Goal: Task Accomplishment & Management: Complete application form

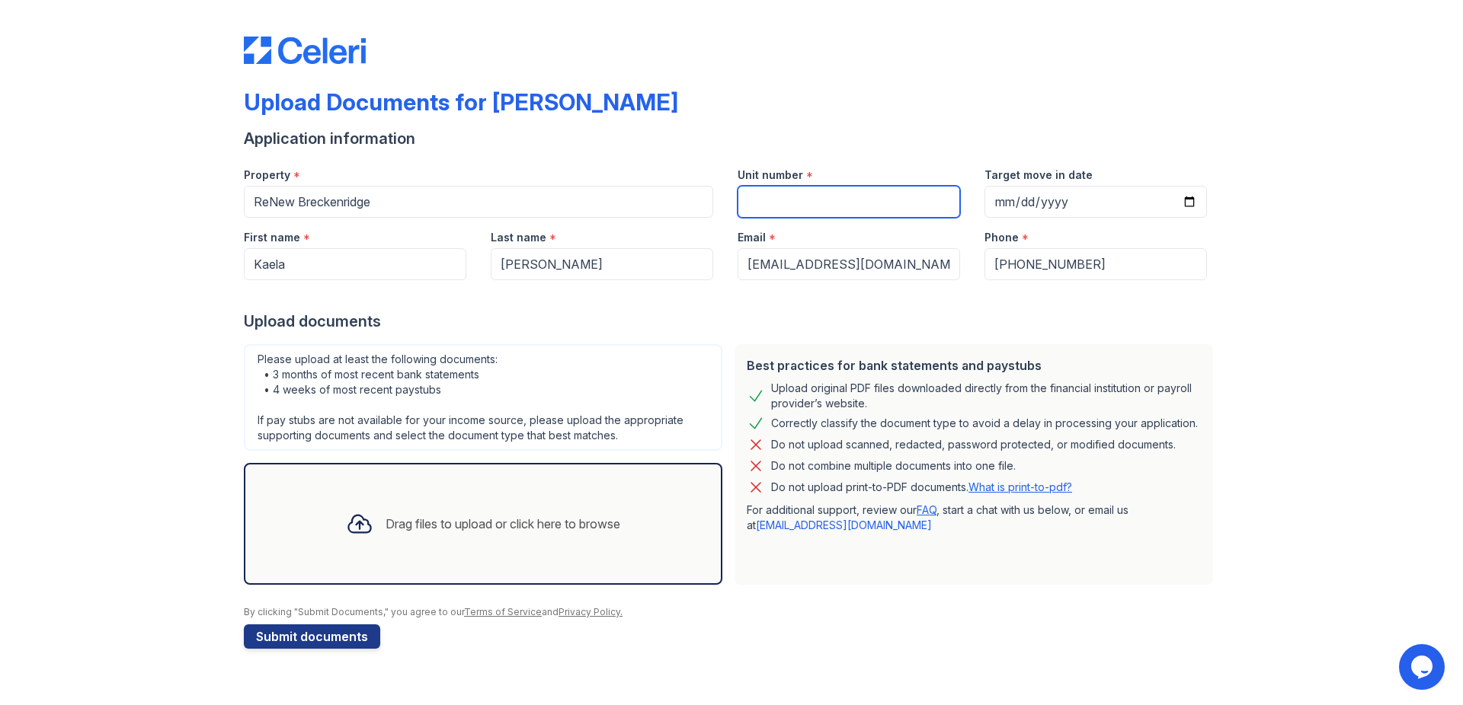
click at [810, 206] on input "Unit number" at bounding box center [848, 202] width 222 height 32
type input "154"
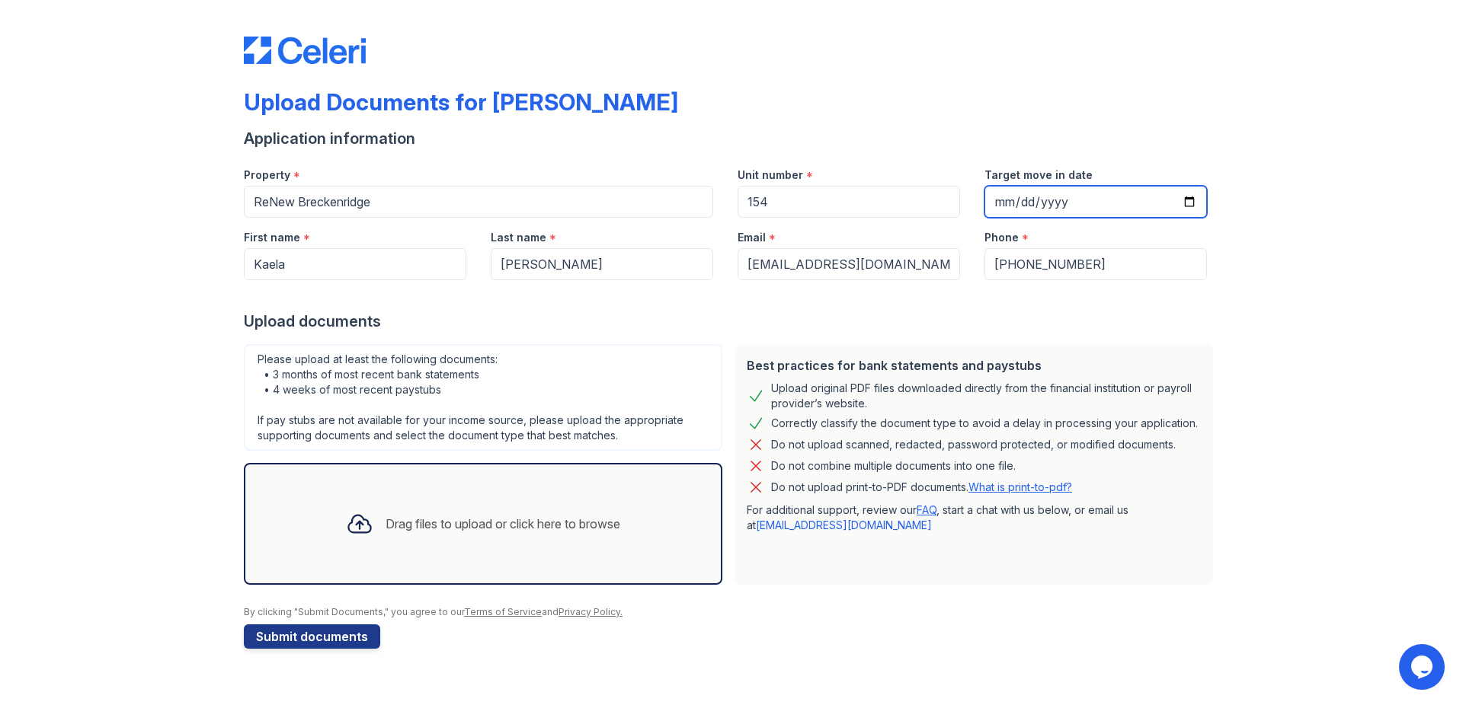
click at [1014, 201] on input "Target move in date" at bounding box center [1095, 202] width 222 height 32
click at [1011, 201] on input "Target move in date" at bounding box center [1095, 202] width 222 height 32
type input "[DATE]"
click at [389, 499] on div "Drag files to upload or click here to browse" at bounding box center [483, 524] width 299 height 52
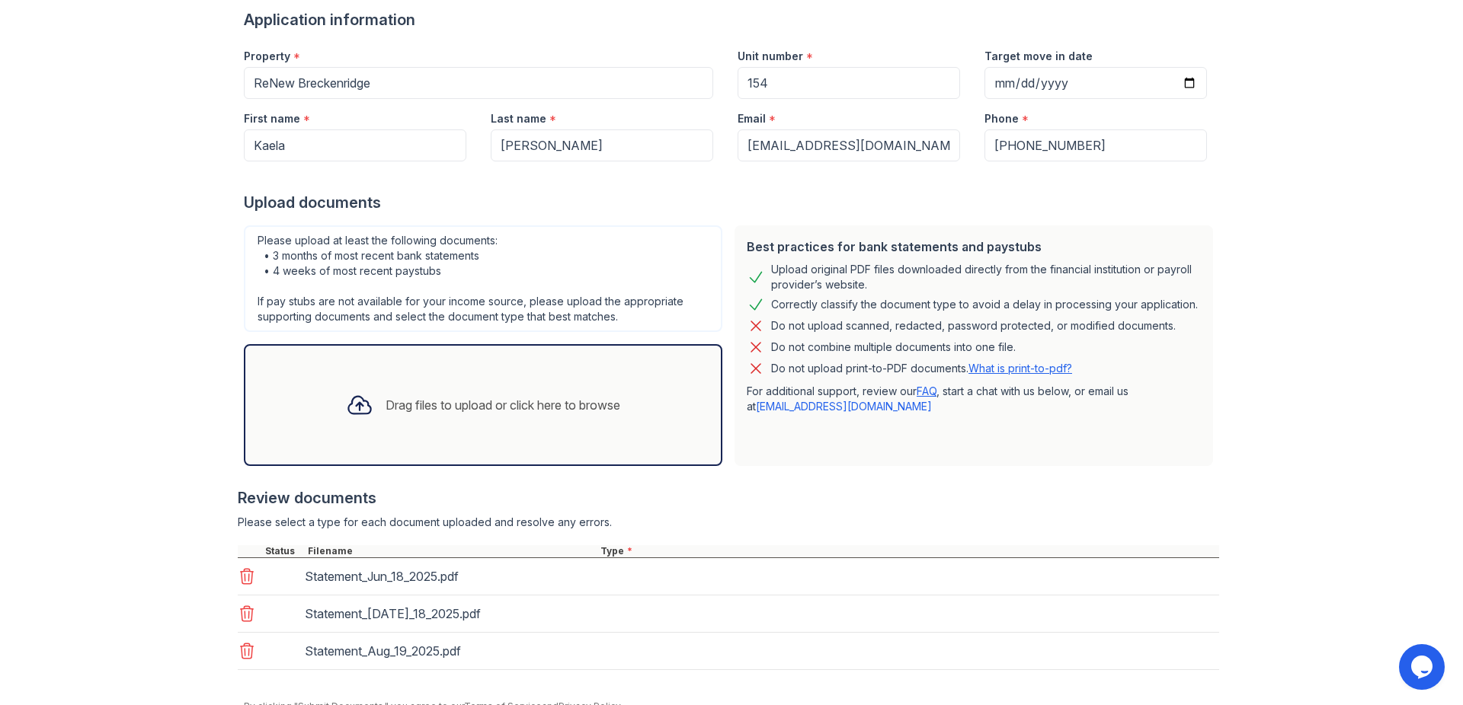
scroll to position [187, 0]
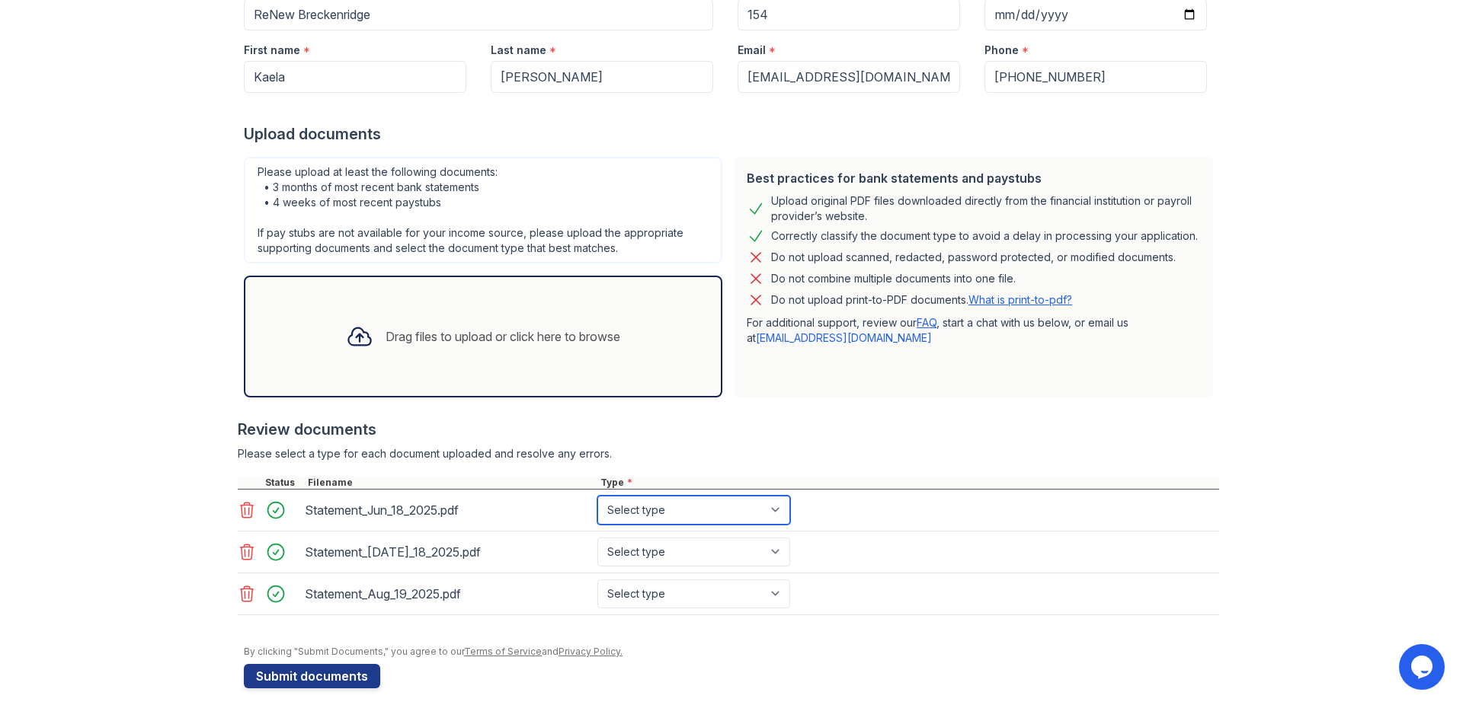
select select "bank_statement"
click option "Bank Statement" at bounding box center [0, 0] width 0 height 0
select select "bank_statement"
click option "Bank Statement" at bounding box center [0, 0] width 0 height 0
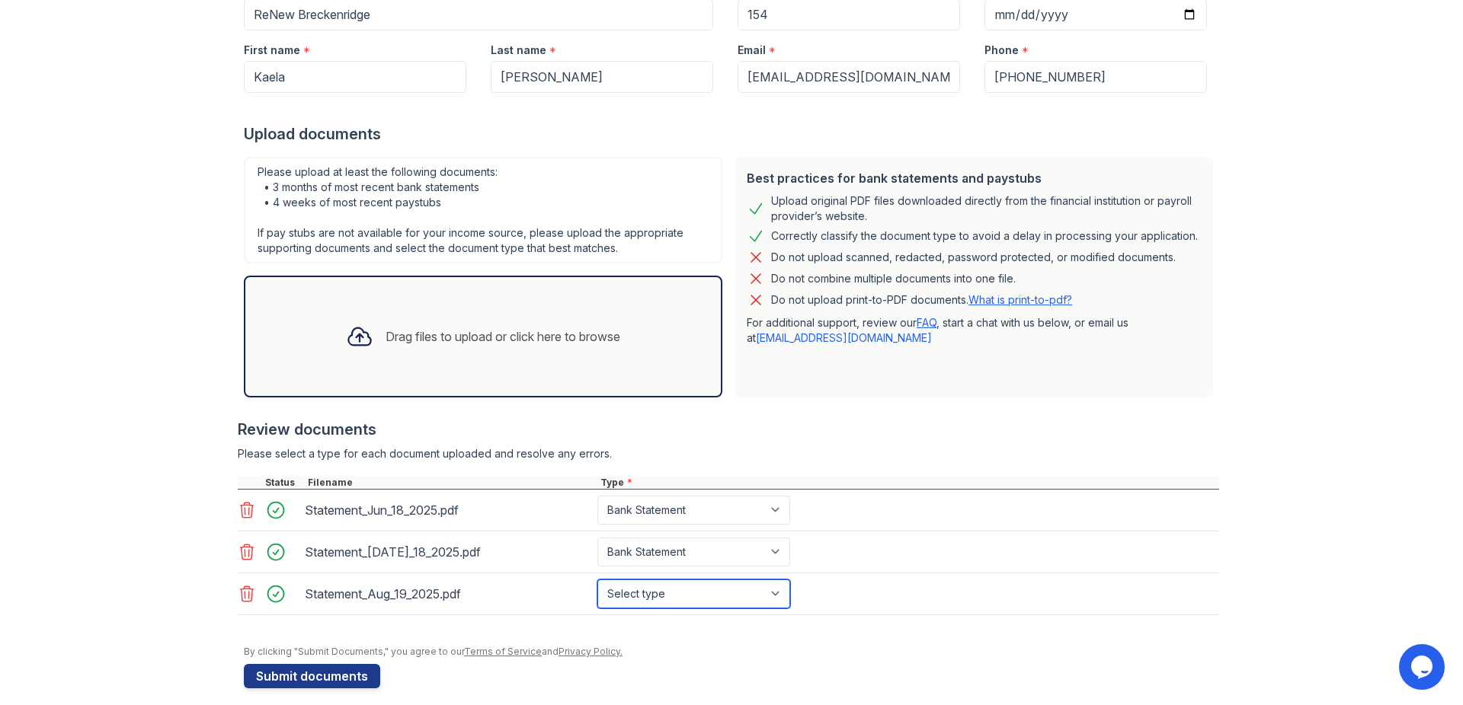
click at [597, 580] on select "Select type Paystub Bank Statement Offer Letter Tax Documents Benefit Award Let…" at bounding box center [693, 594] width 193 height 29
select select "bank_statement"
click option "Bank Statement" at bounding box center [0, 0] width 0 height 0
click at [425, 325] on div "Drag files to upload or click here to browse" at bounding box center [483, 337] width 299 height 52
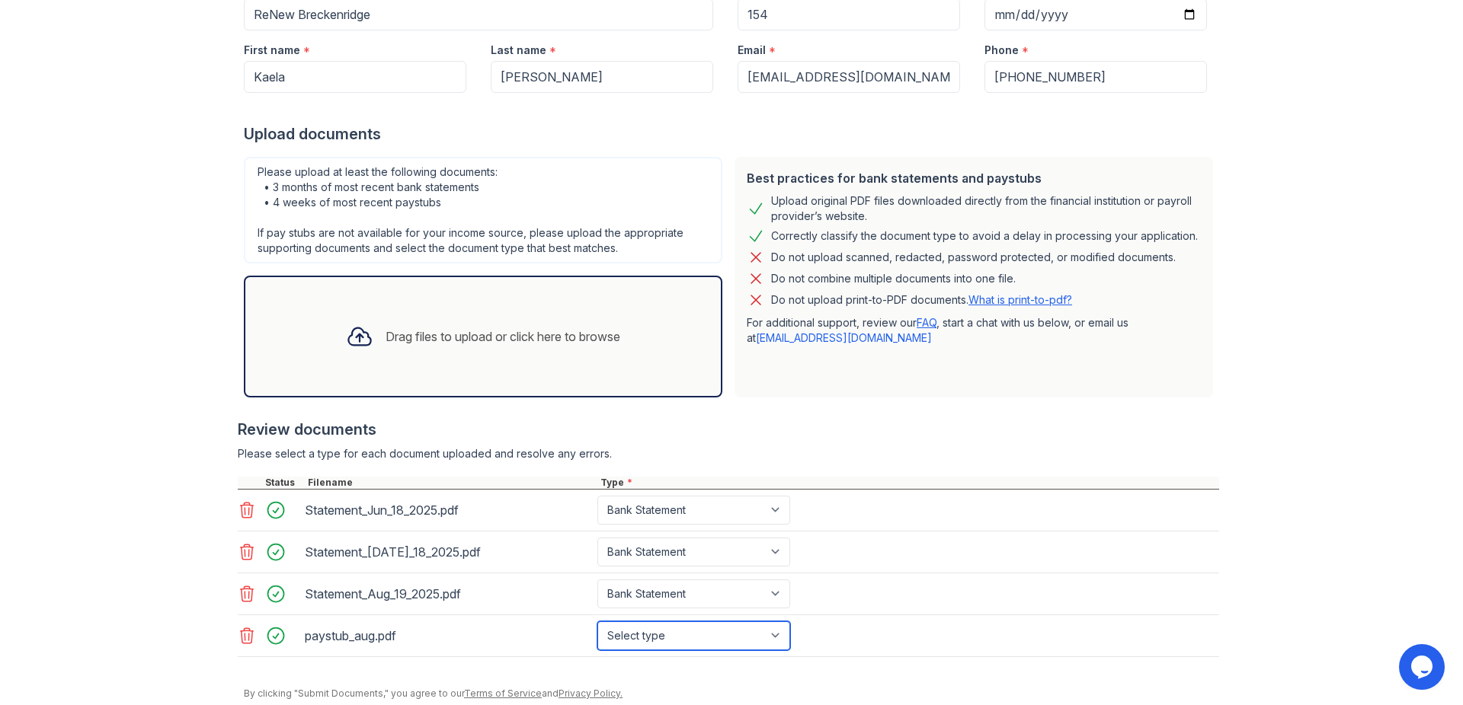
click at [597, 622] on select "Select type Paystub Bank Statement Offer Letter Tax Documents Benefit Award Let…" at bounding box center [693, 636] width 193 height 29
select select "paystub"
click option "Paystub" at bounding box center [0, 0] width 0 height 0
click at [500, 342] on div "Drag files to upload or click here to browse" at bounding box center [502, 337] width 235 height 18
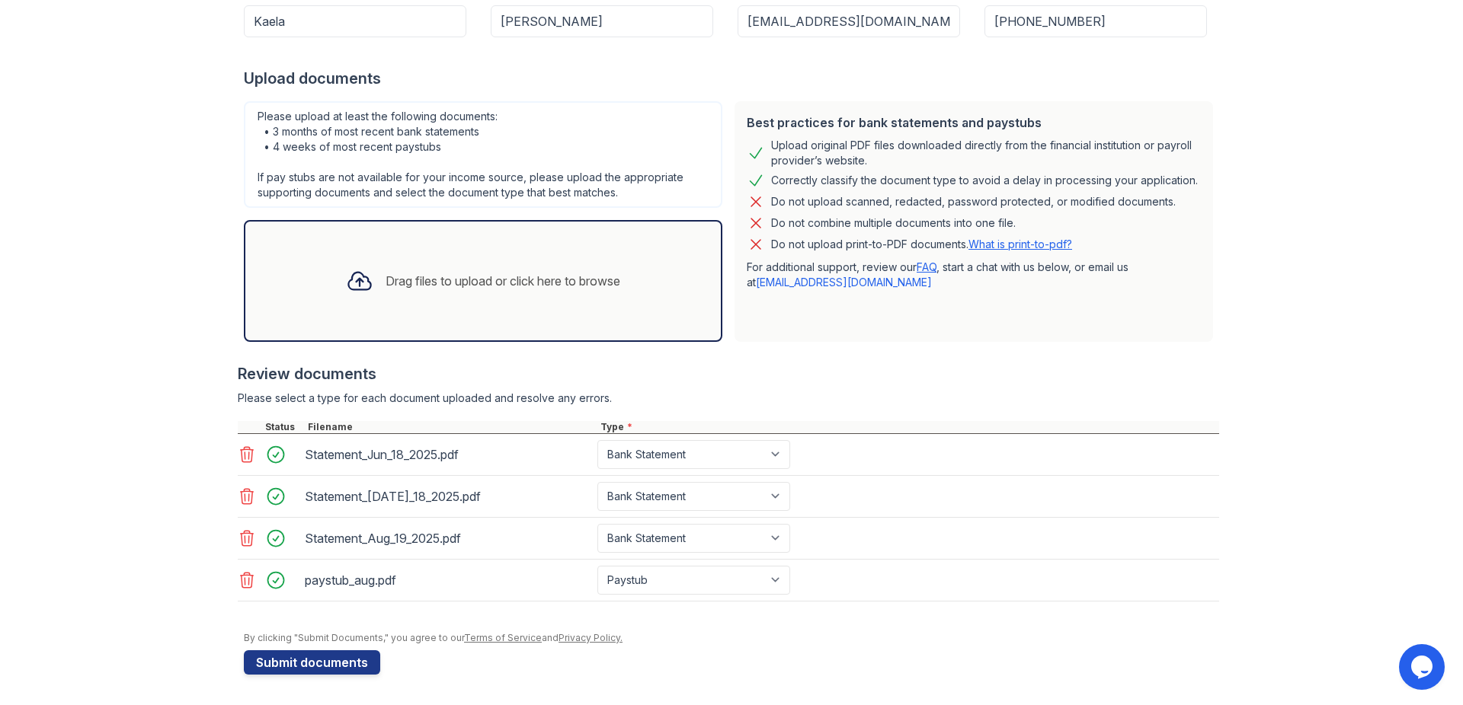
click at [245, 582] on icon at bounding box center [247, 580] width 13 height 15
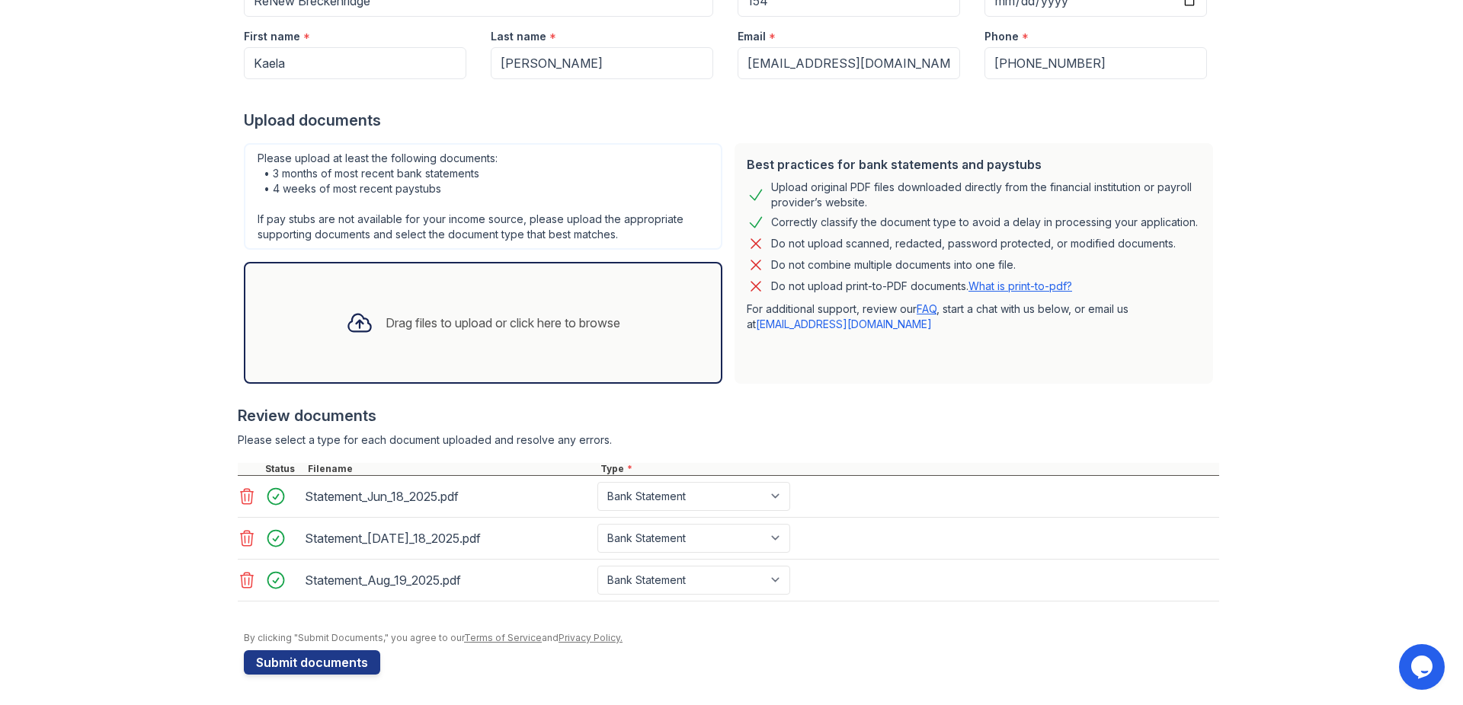
click at [420, 353] on div "Drag files to upload or click here to browse" at bounding box center [483, 323] width 478 height 122
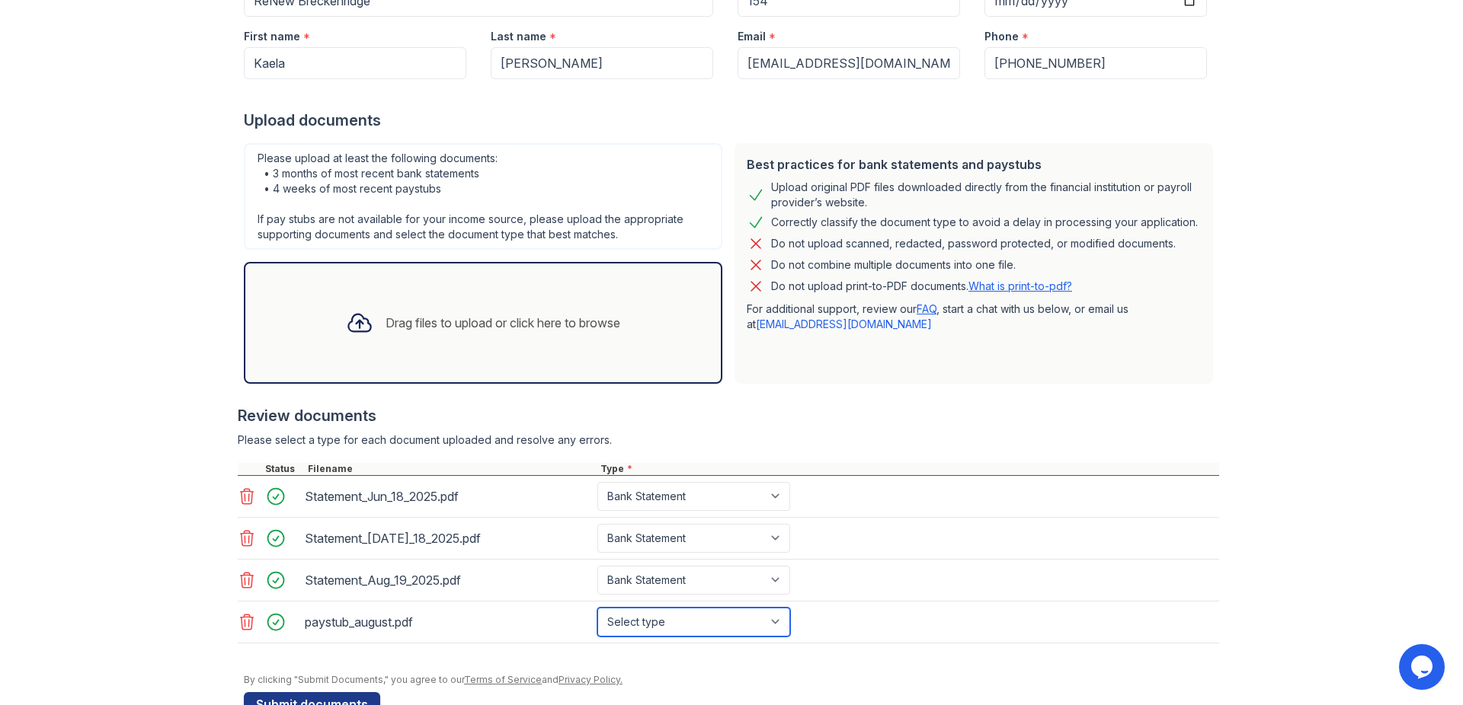
select select "paystub"
click option "Paystub" at bounding box center [0, 0] width 0 height 0
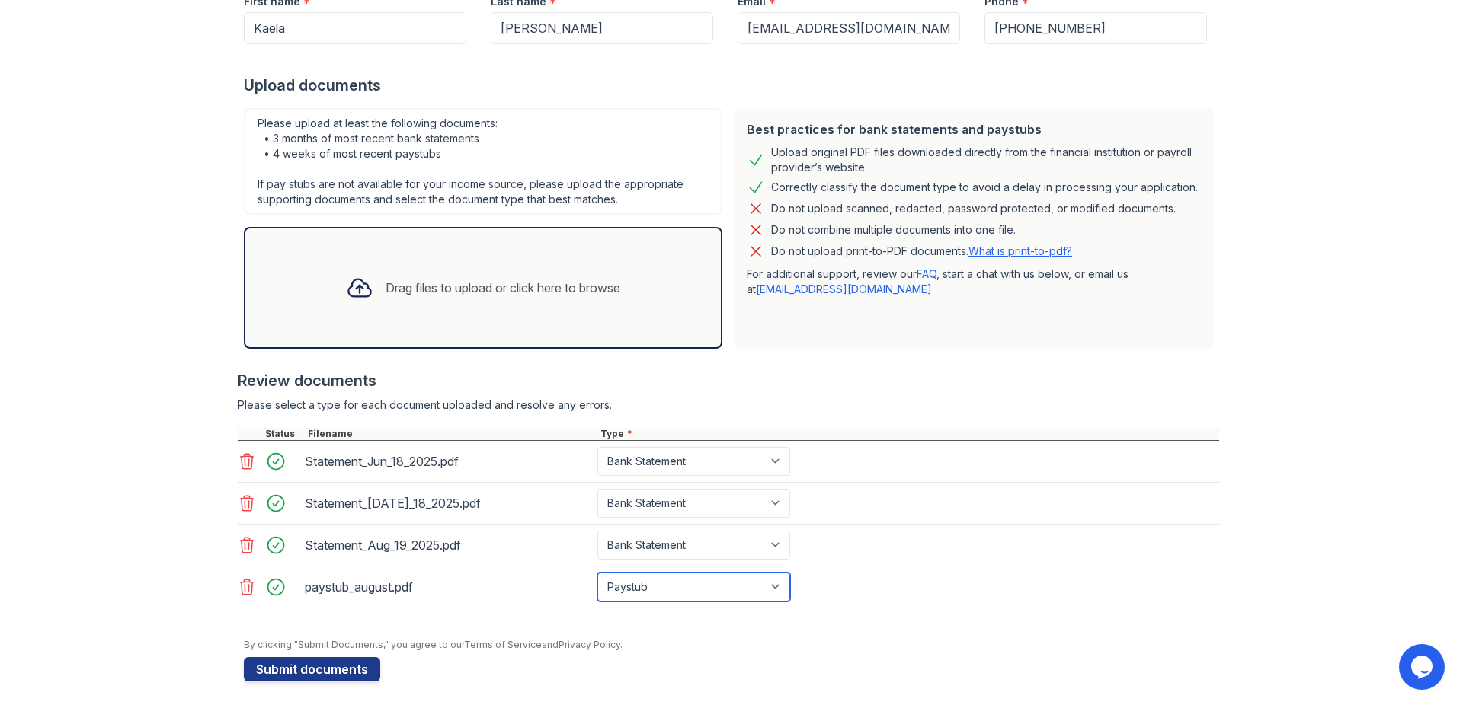
scroll to position [243, 0]
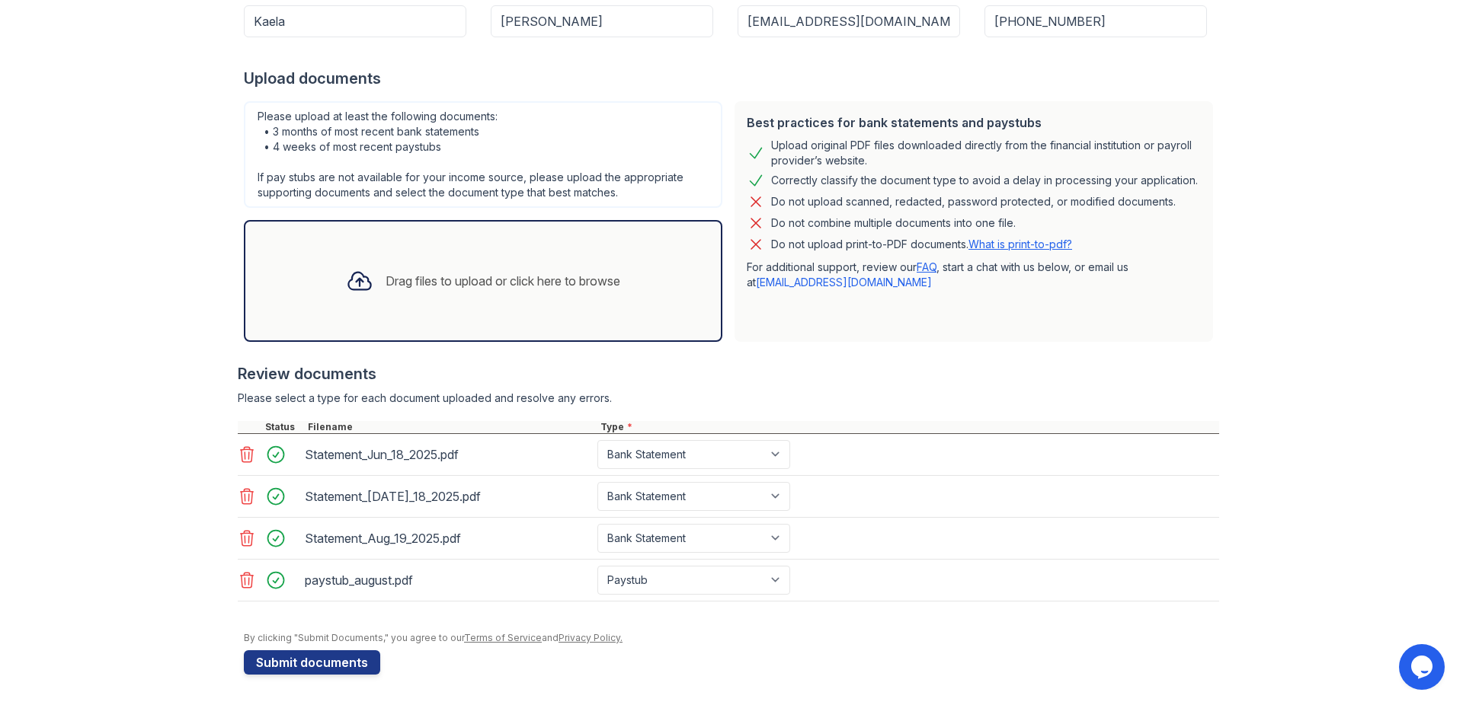
click at [446, 276] on div "Drag files to upload or click here to browse" at bounding box center [502, 281] width 235 height 18
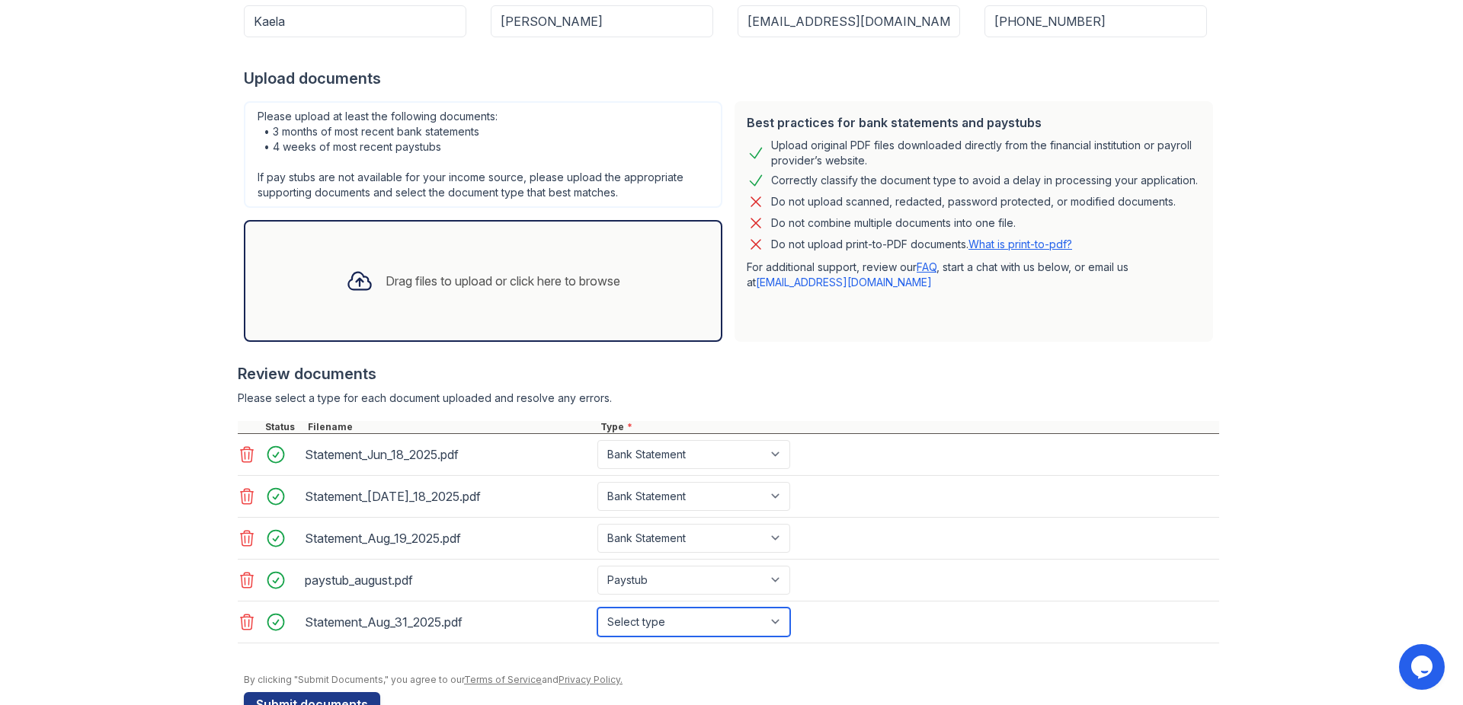
click at [597, 608] on select "Select type Paystub Bank Statement Offer Letter Tax Documents Benefit Award Let…" at bounding box center [693, 622] width 193 height 29
select select "bank_statement"
click option "Bank Statement" at bounding box center [0, 0] width 0 height 0
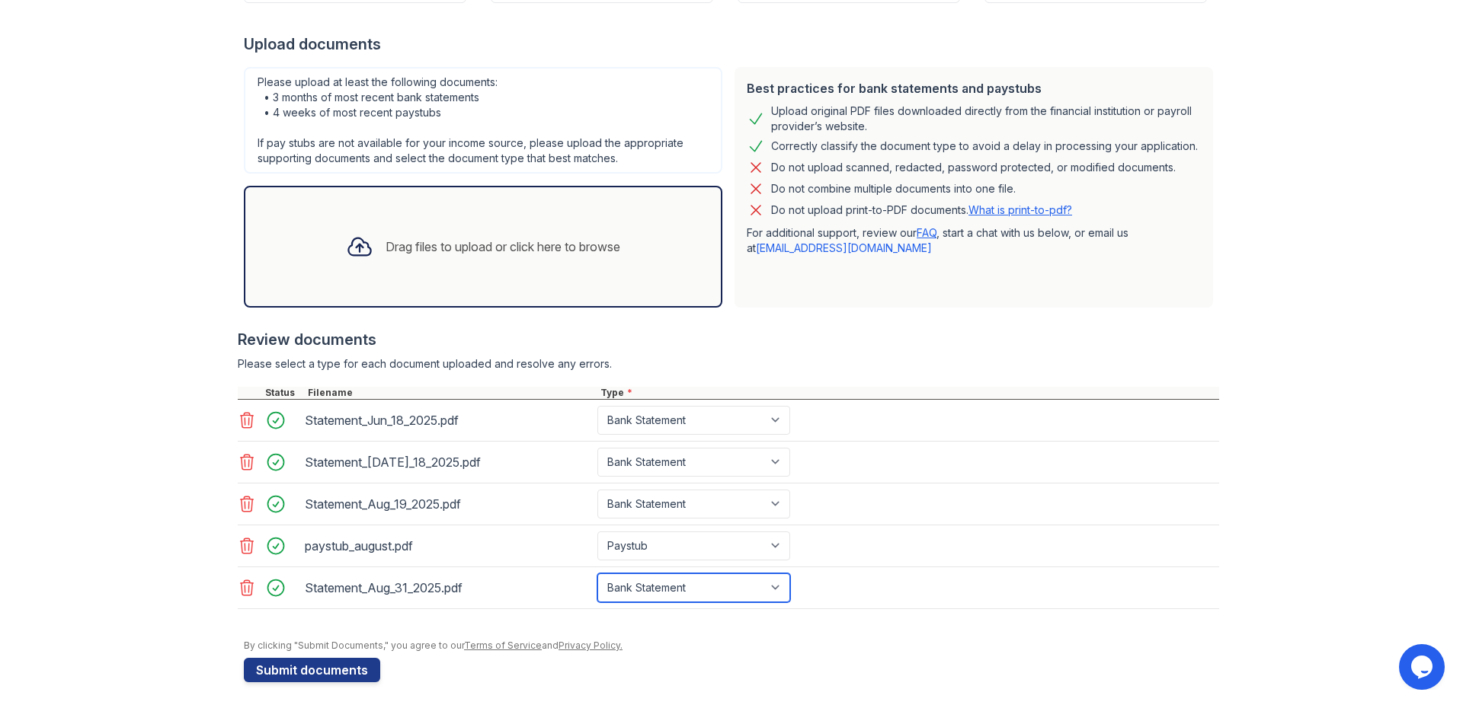
scroll to position [285, 0]
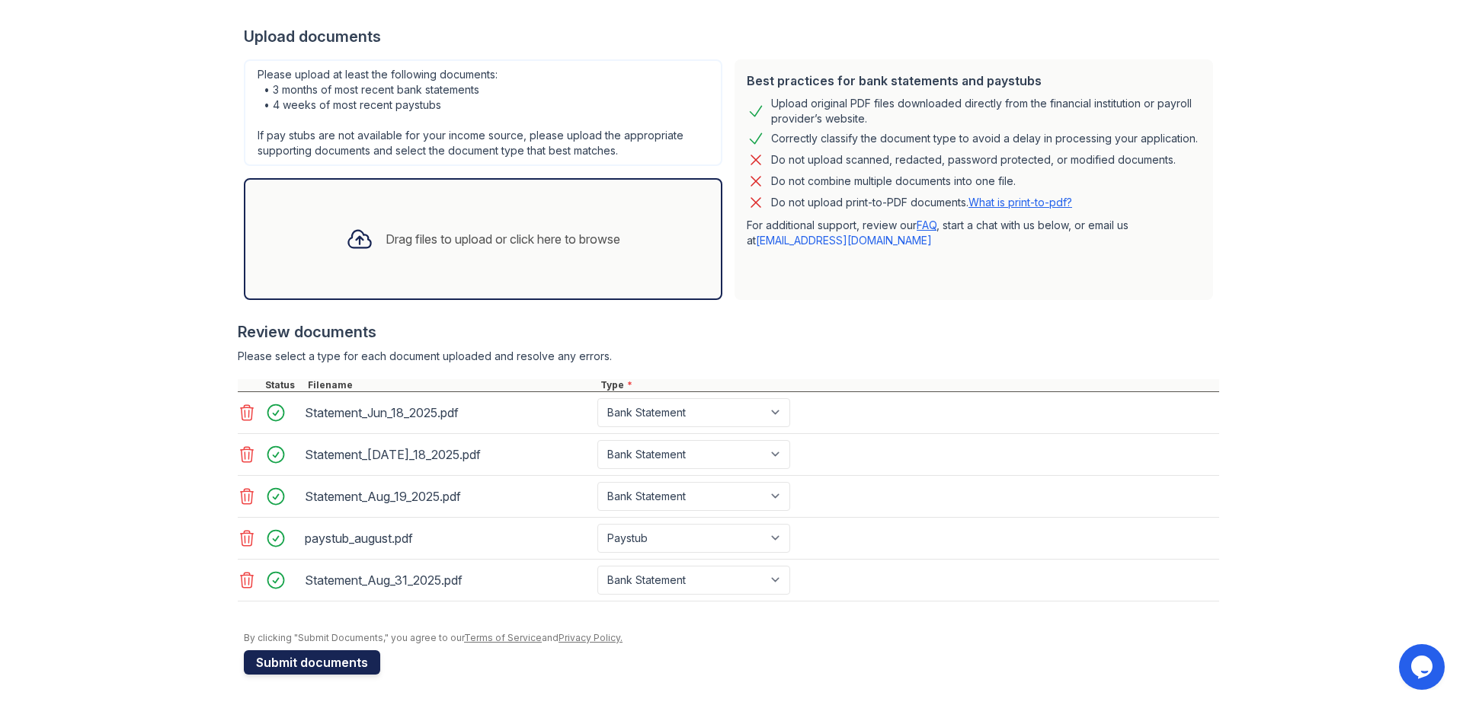
click at [303, 664] on button "Submit documents" at bounding box center [312, 663] width 136 height 24
